Goal: Task Accomplishment & Management: Manage account settings

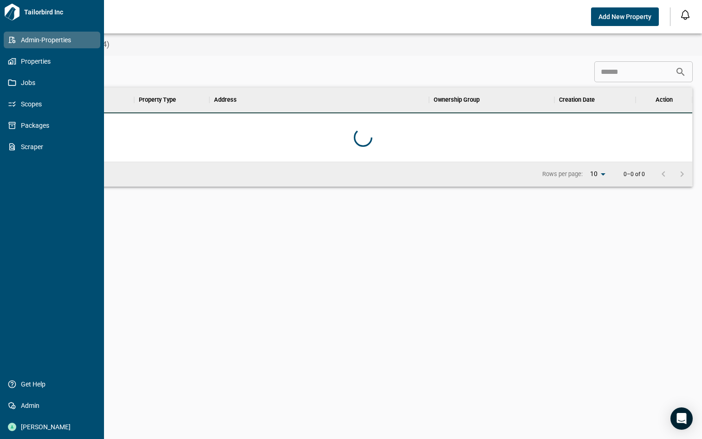
scroll to position [260, 654]
